Goal: Information Seeking & Learning: Learn about a topic

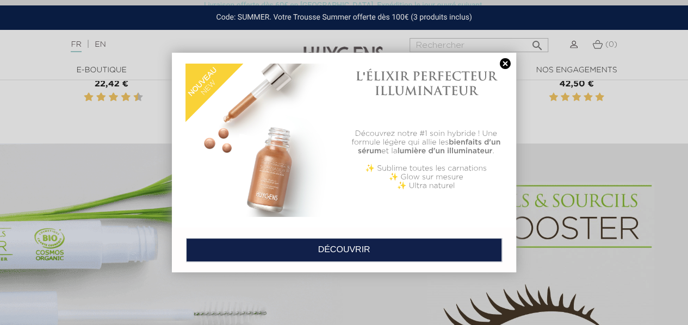
scroll to position [341, 0]
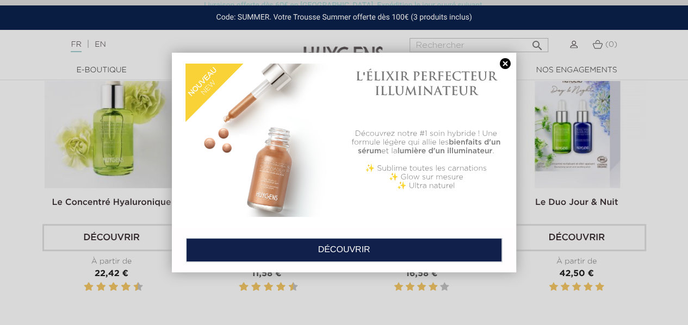
click at [503, 66] on link at bounding box center [505, 63] width 15 height 11
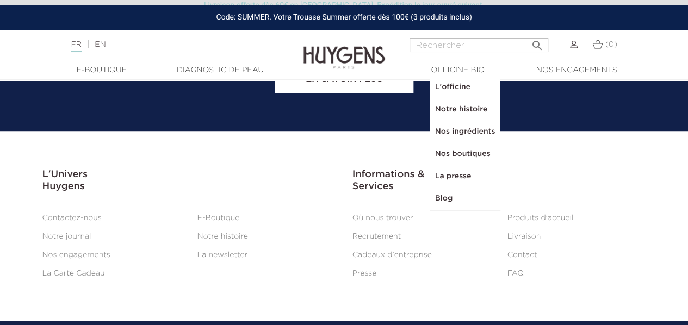
scroll to position [4500, 0]
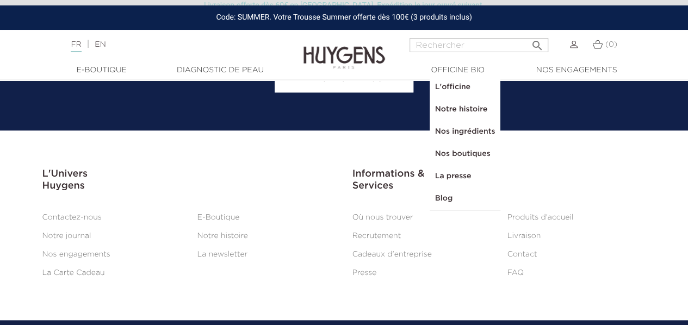
click at [520, 269] on link "FAQ" at bounding box center [516, 273] width 16 height 8
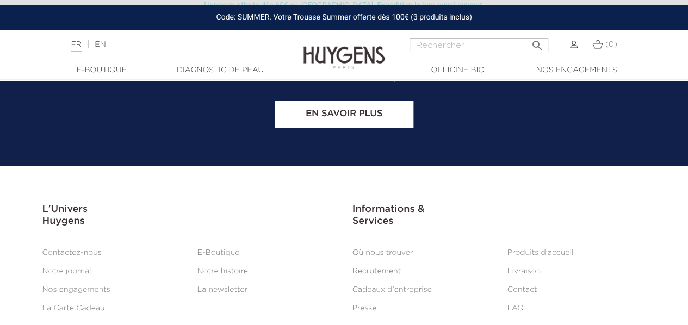
scroll to position [4463, 0]
